Goal: Transaction & Acquisition: Purchase product/service

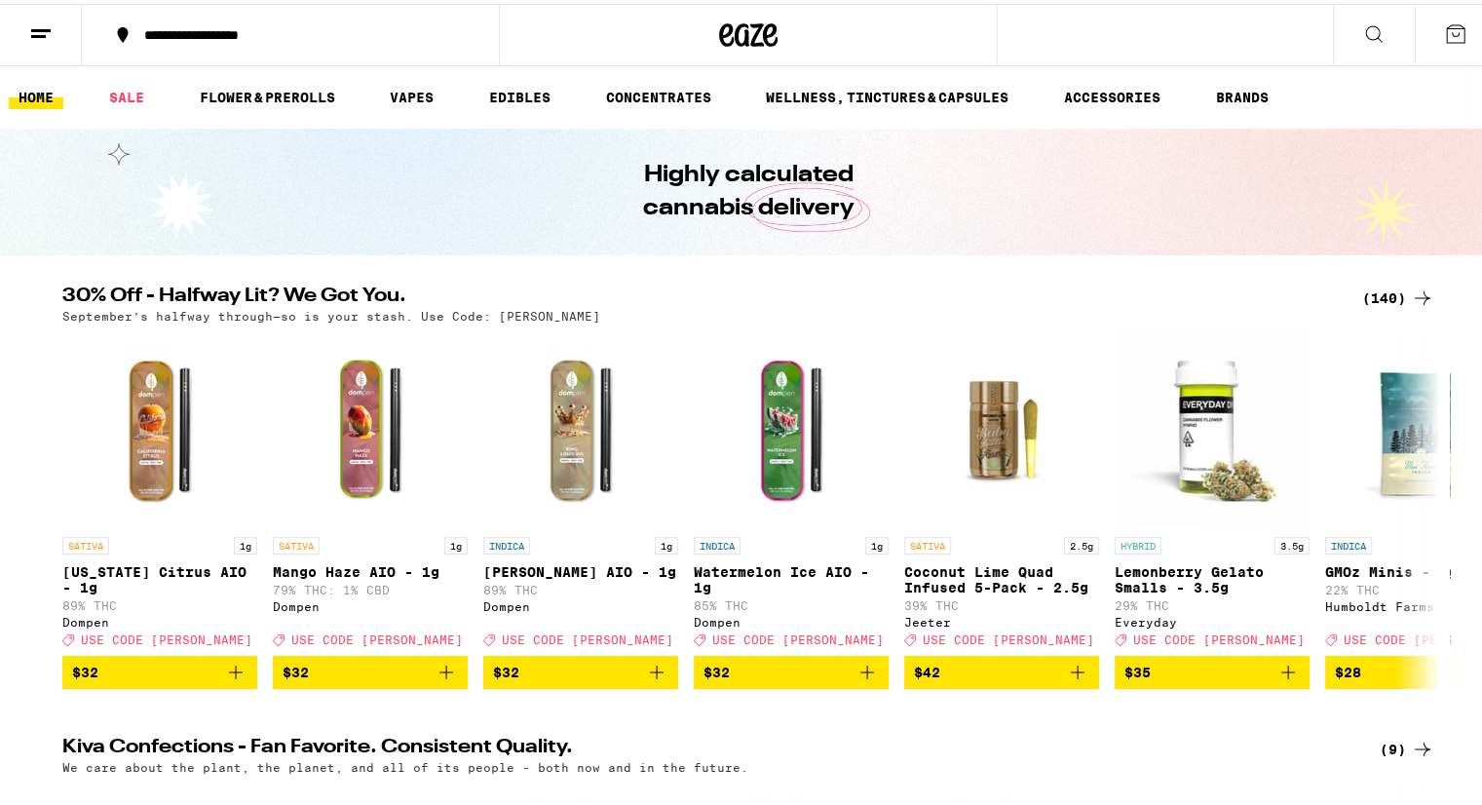
click at [1414, 294] on icon at bounding box center [1422, 294] width 16 height 14
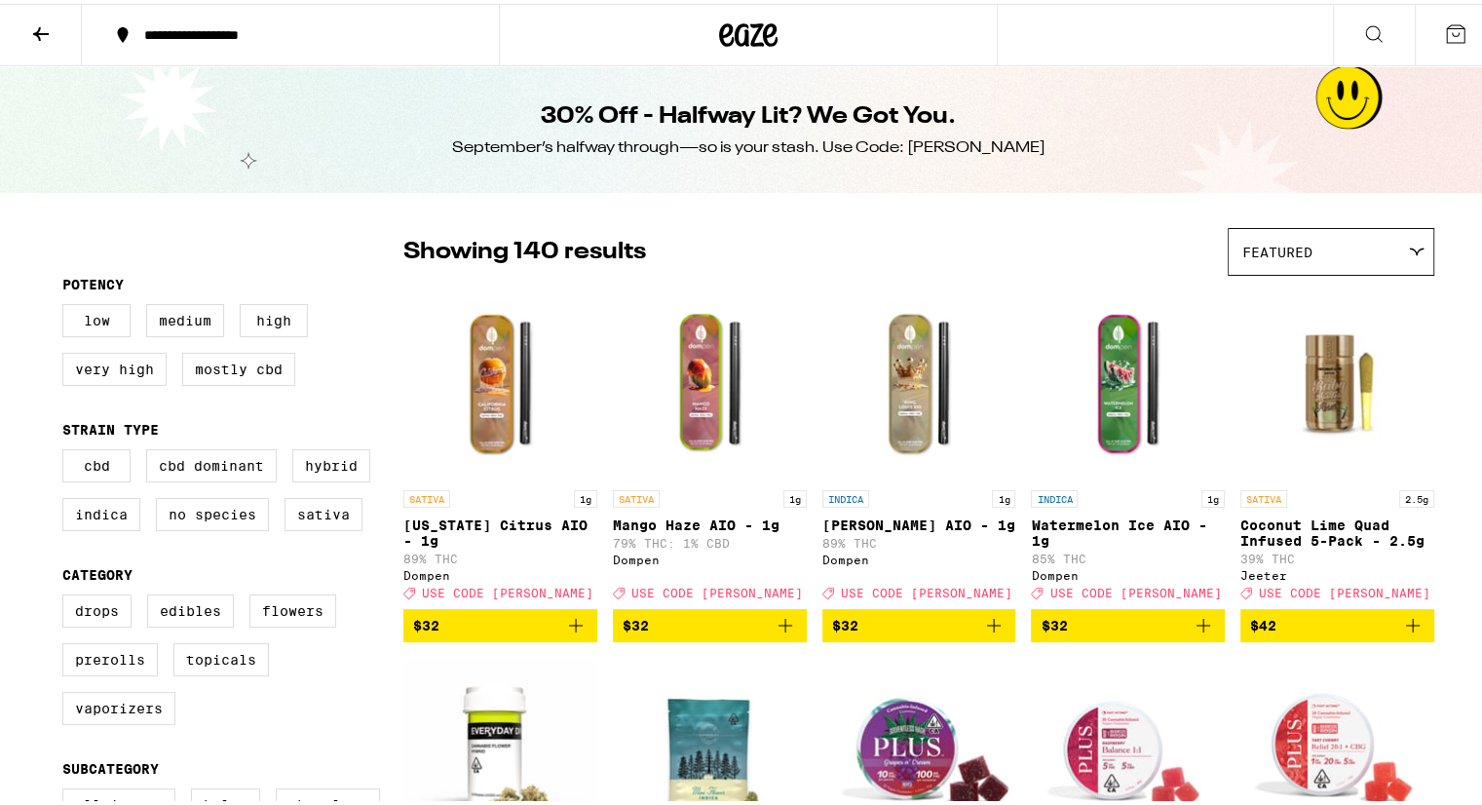
click at [62, 51] on button at bounding box center [41, 31] width 82 height 61
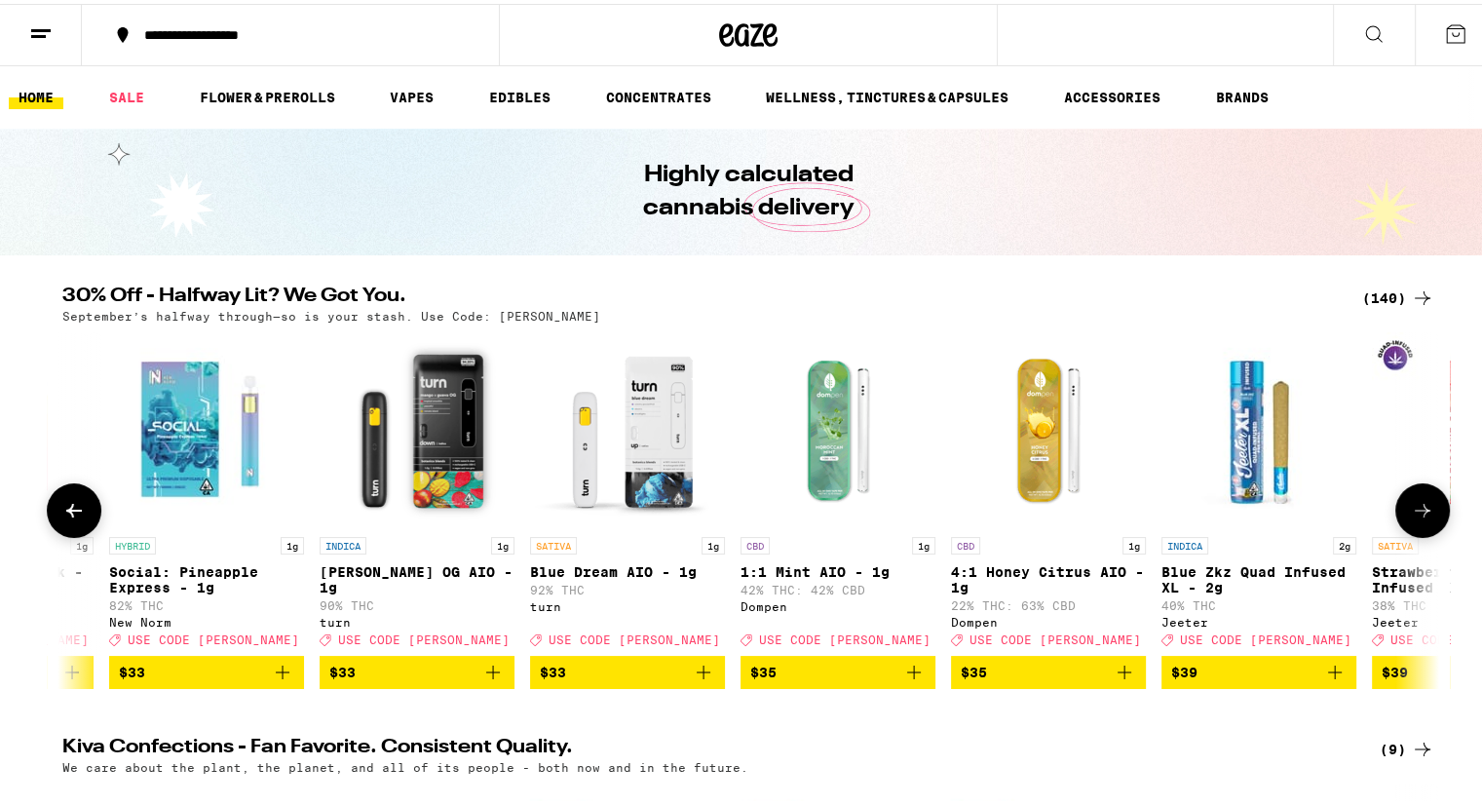
scroll to position [0, 20370]
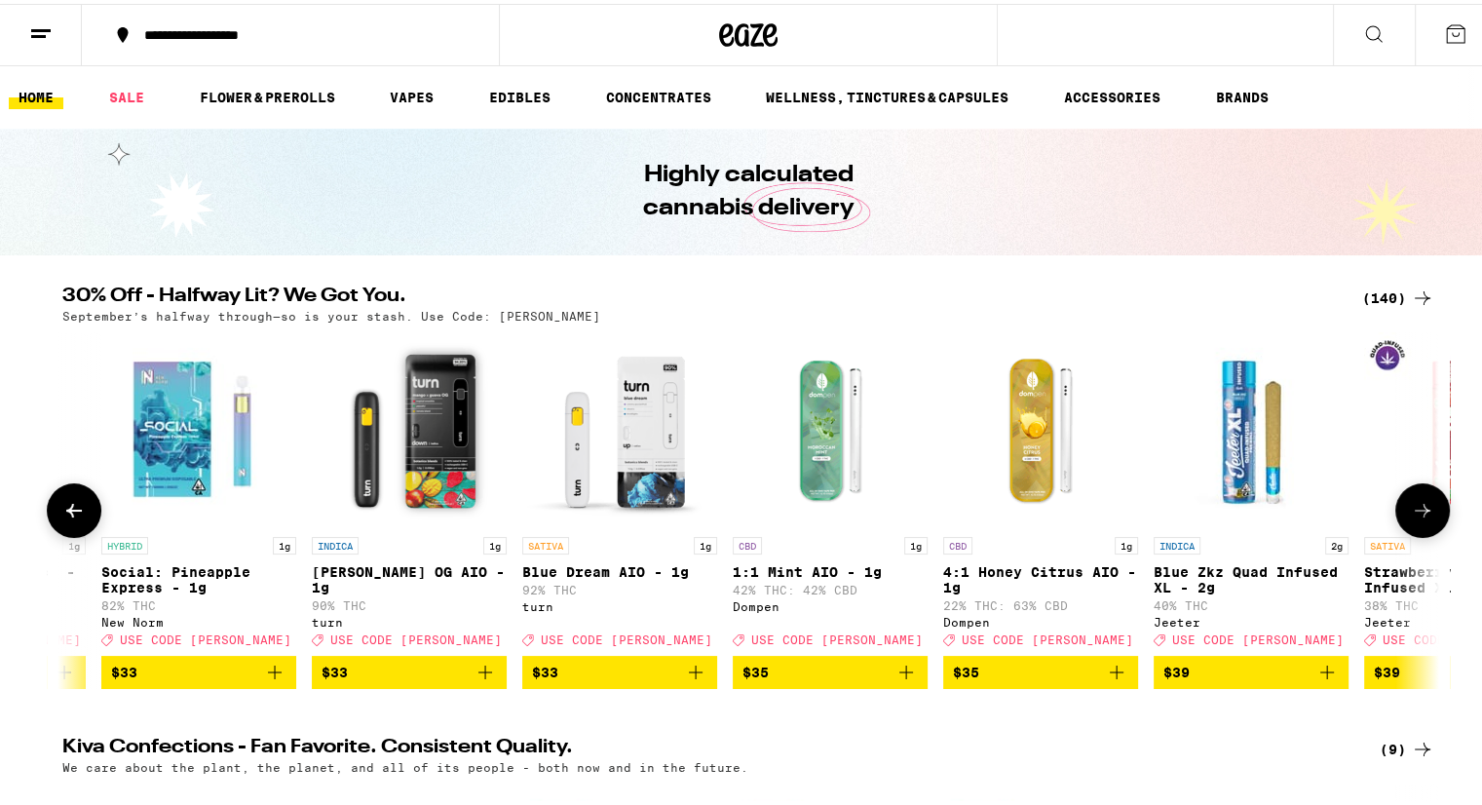
click at [767, 588] on p "42% THC: 42% CBD" at bounding box center [830, 586] width 195 height 13
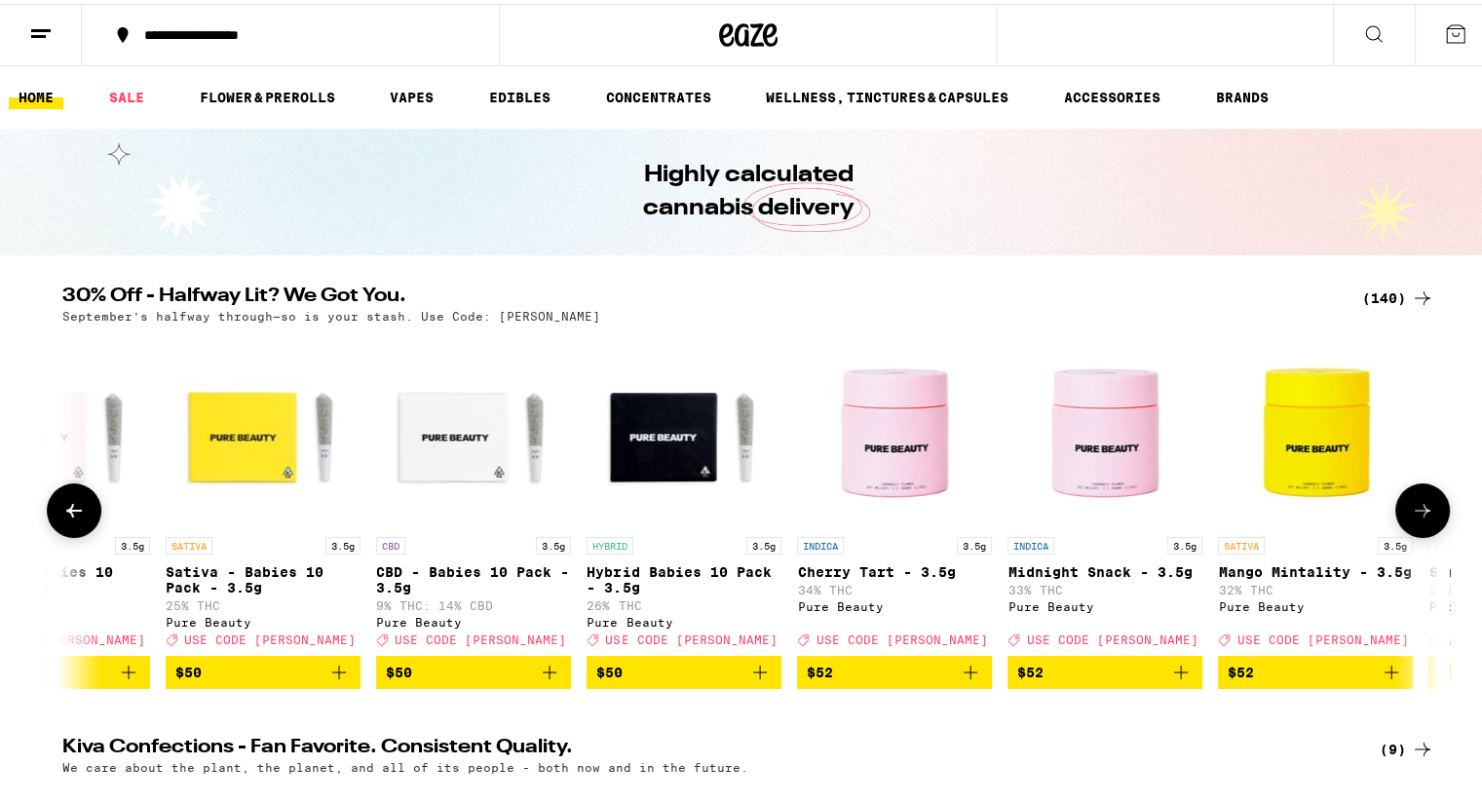
scroll to position [0, 25358]
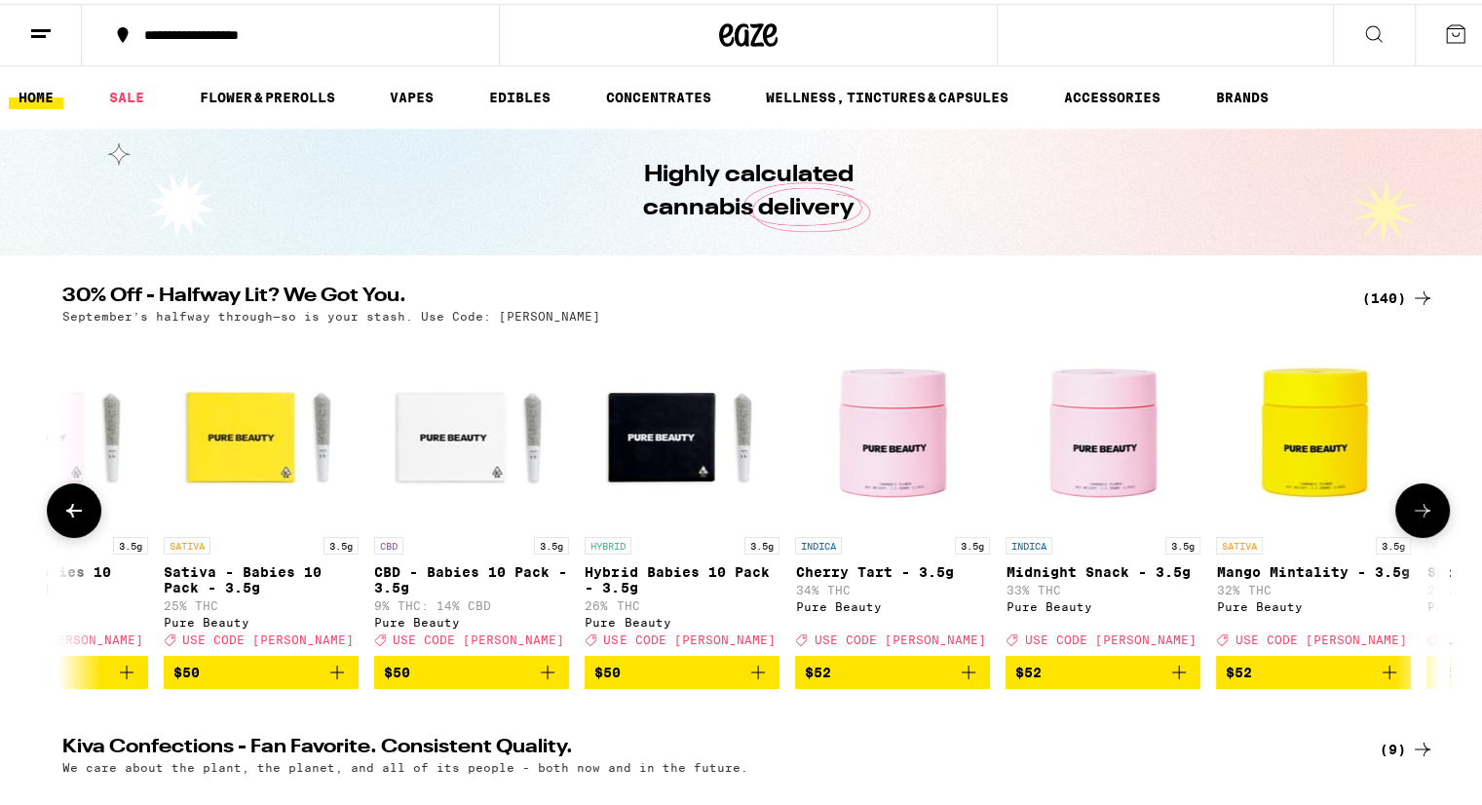
click at [1411, 508] on icon at bounding box center [1422, 506] width 23 height 23
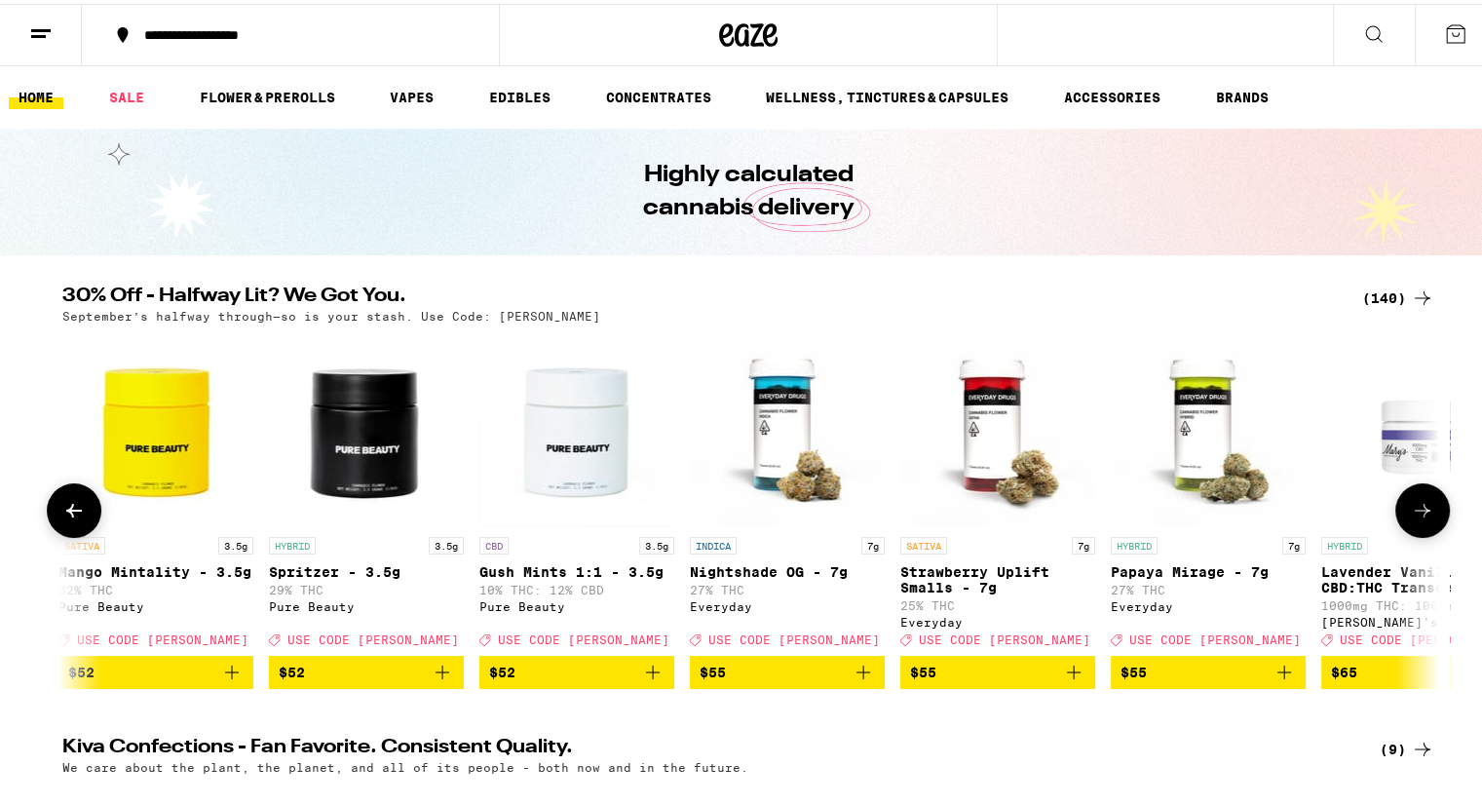
scroll to position [0, 26518]
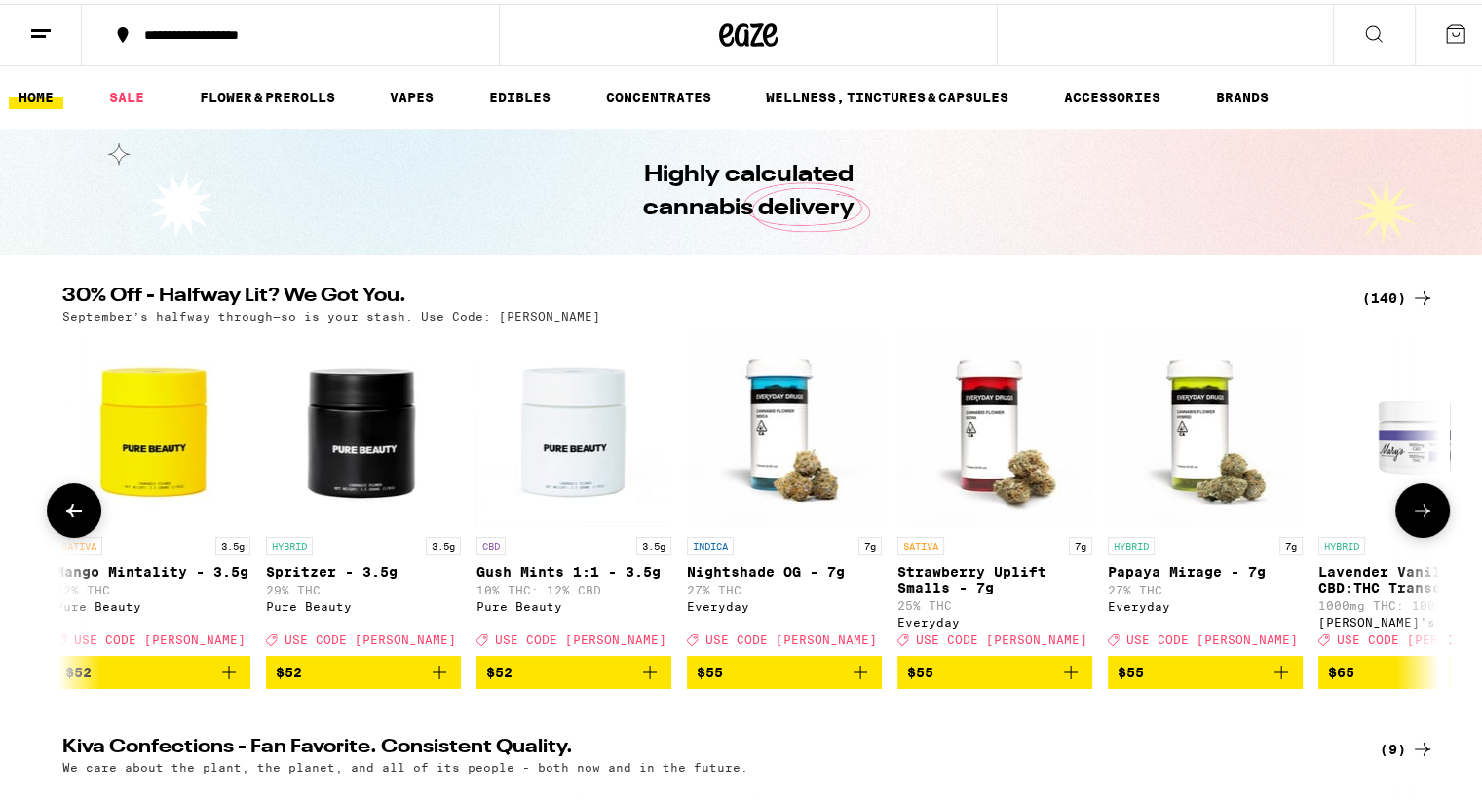
click at [1414, 513] on icon at bounding box center [1422, 507] width 16 height 14
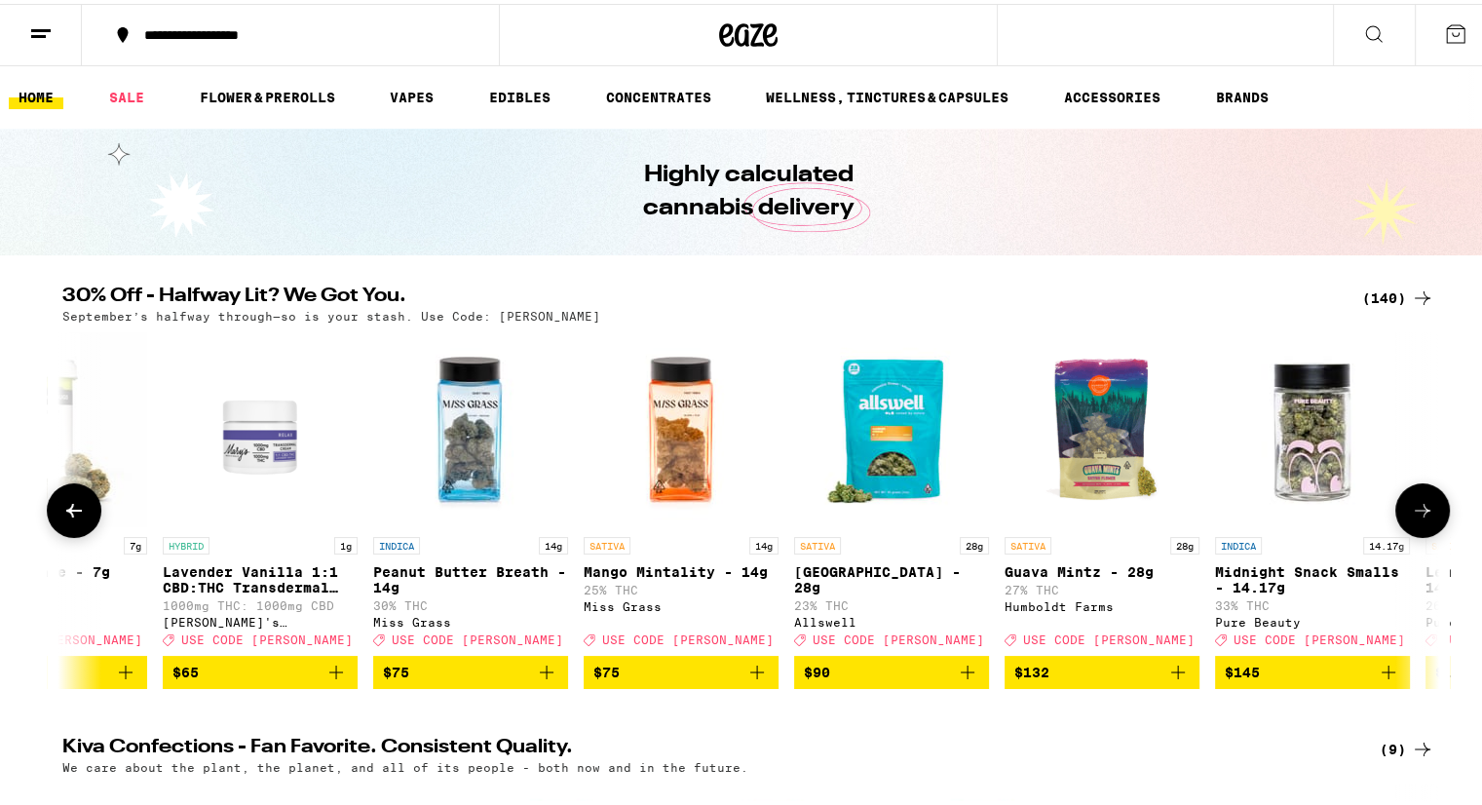
scroll to position [0, 27677]
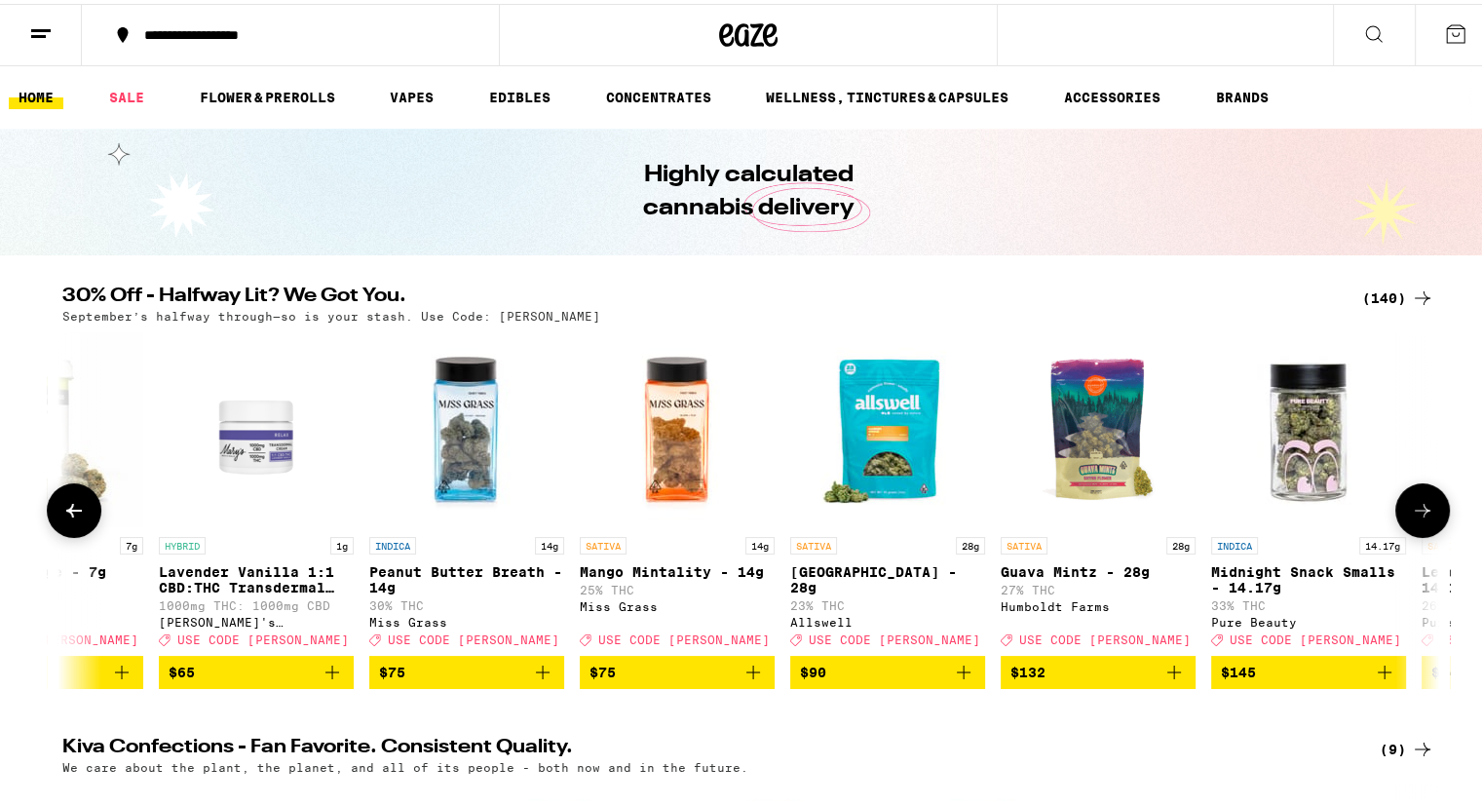
click at [1411, 516] on icon at bounding box center [1422, 506] width 23 height 23
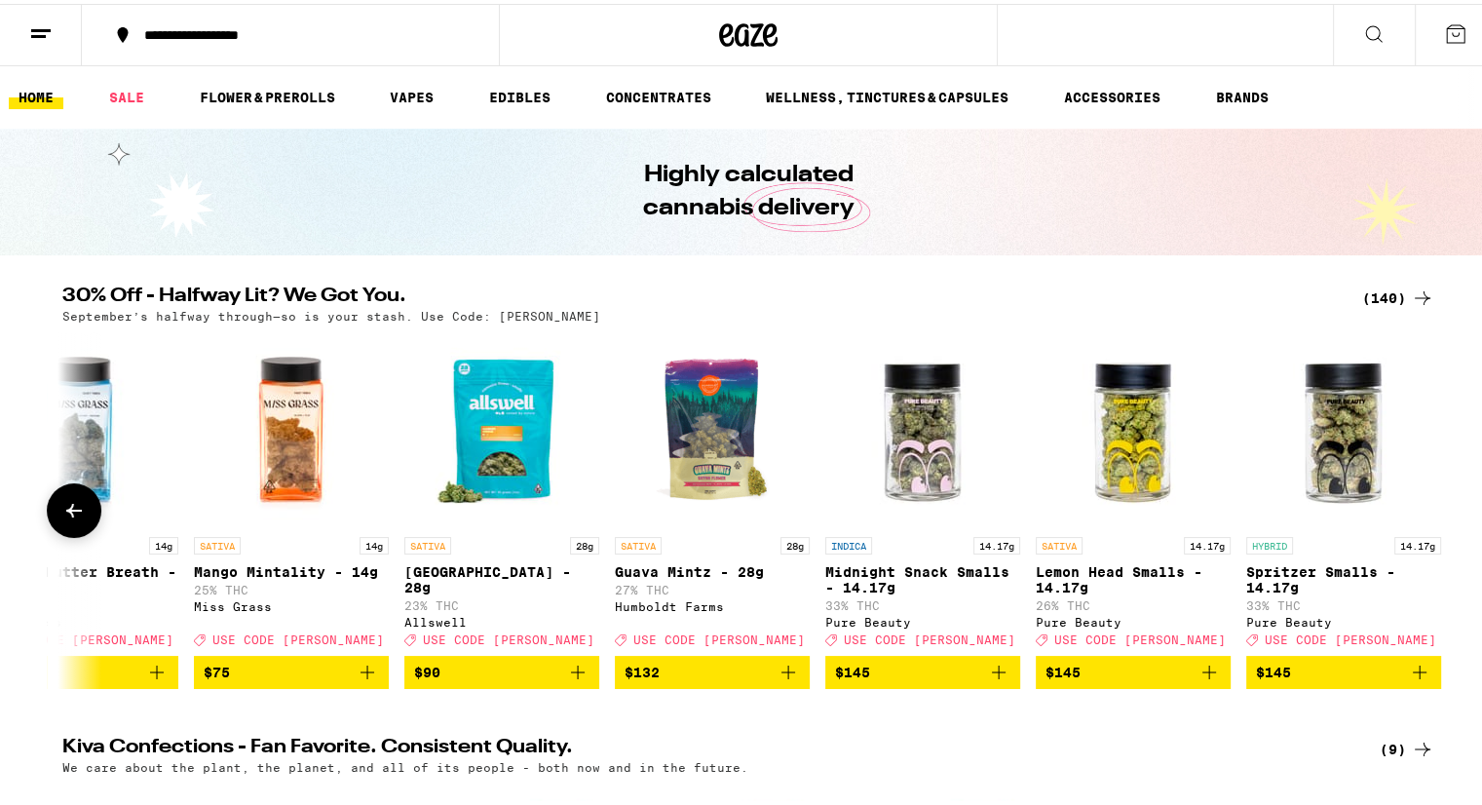
scroll to position [0, 28085]
